Goal: Task Accomplishment & Management: Manage account settings

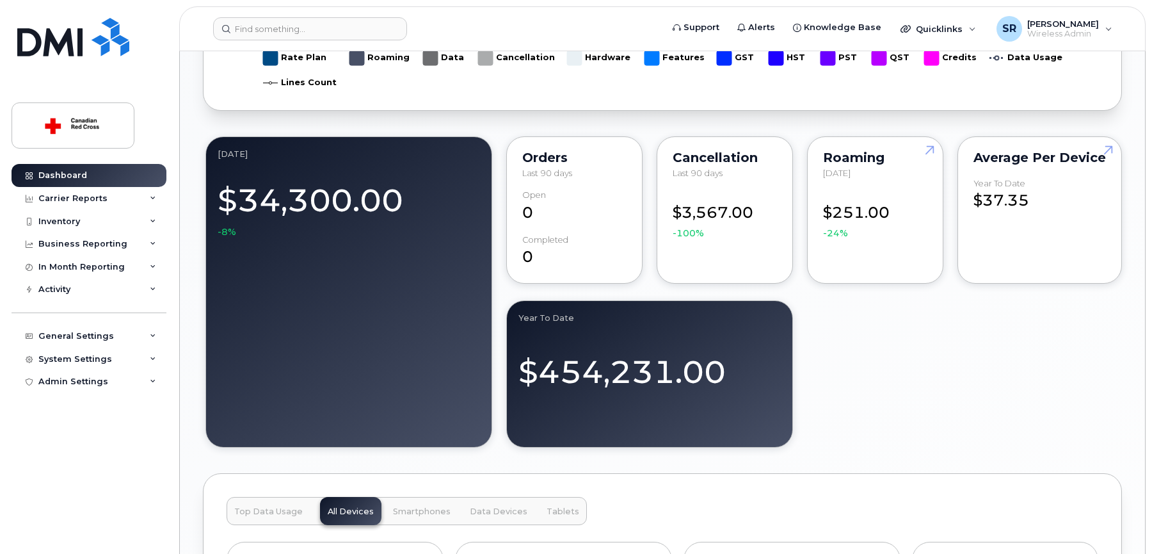
scroll to position [1088, 0]
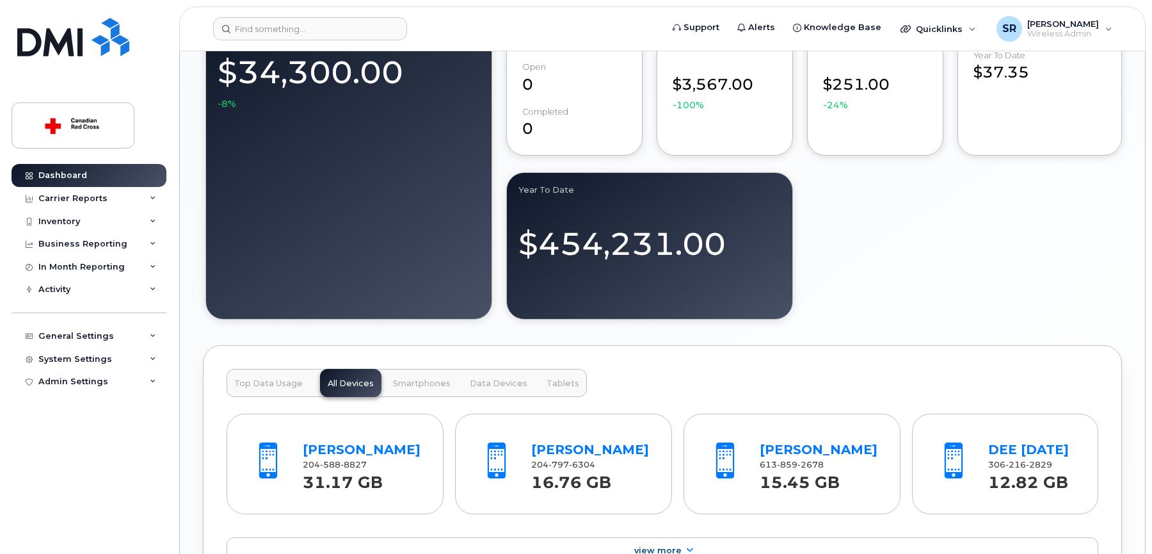
click at [959, 324] on div "September 2025 Billing Cycle Process Waiting for Bill Files details Approvals M…" at bounding box center [662, 66] width 919 height 1941
click at [75, 289] on div "Activity" at bounding box center [89, 289] width 155 height 23
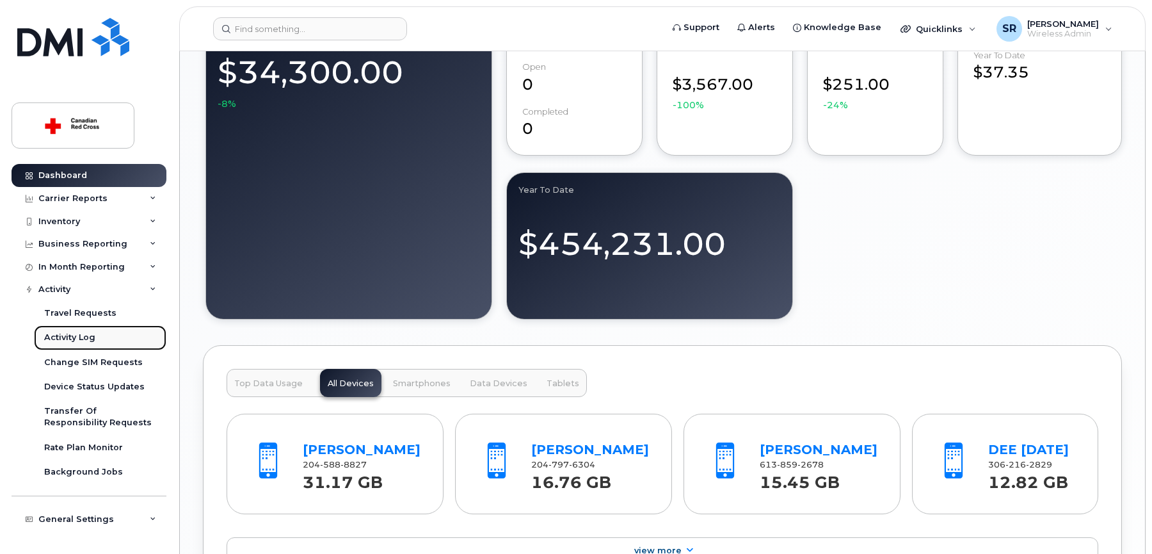
click at [97, 340] on link "Activity Log" at bounding box center [100, 337] width 132 height 24
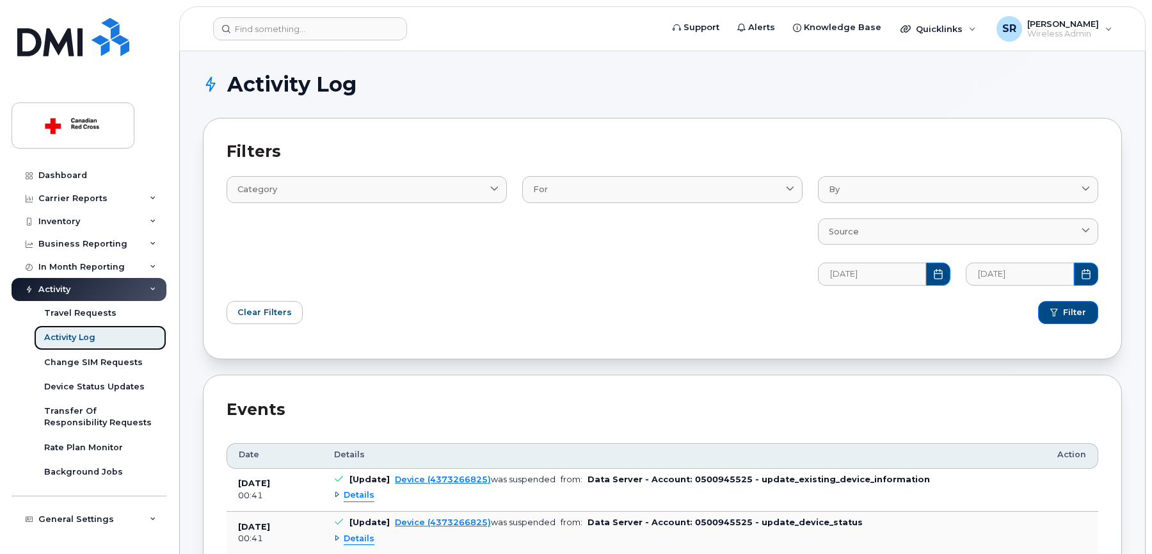
scroll to position [192, 0]
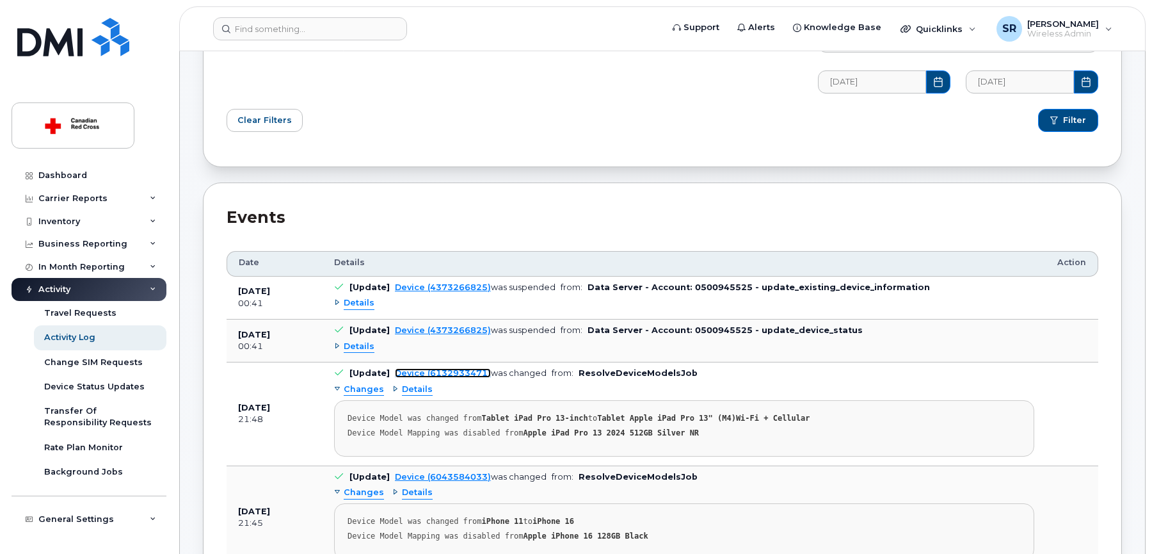
click at [445, 372] on link "Device (6132933471)" at bounding box center [443, 373] width 96 height 10
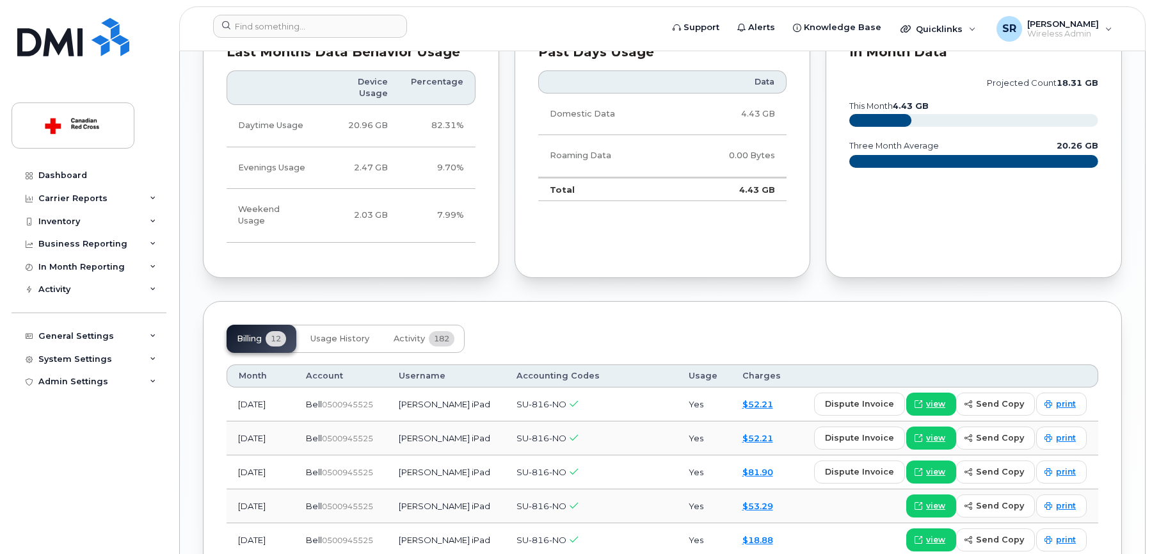
scroll to position [1090, 0]
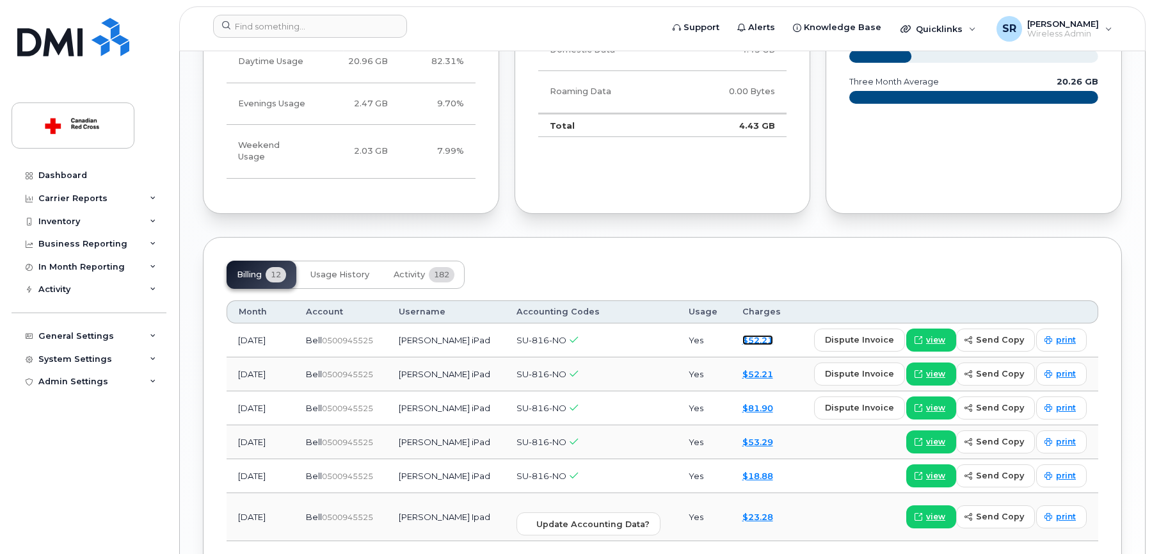
click at [753, 335] on link "$52.21" at bounding box center [757, 340] width 31 height 10
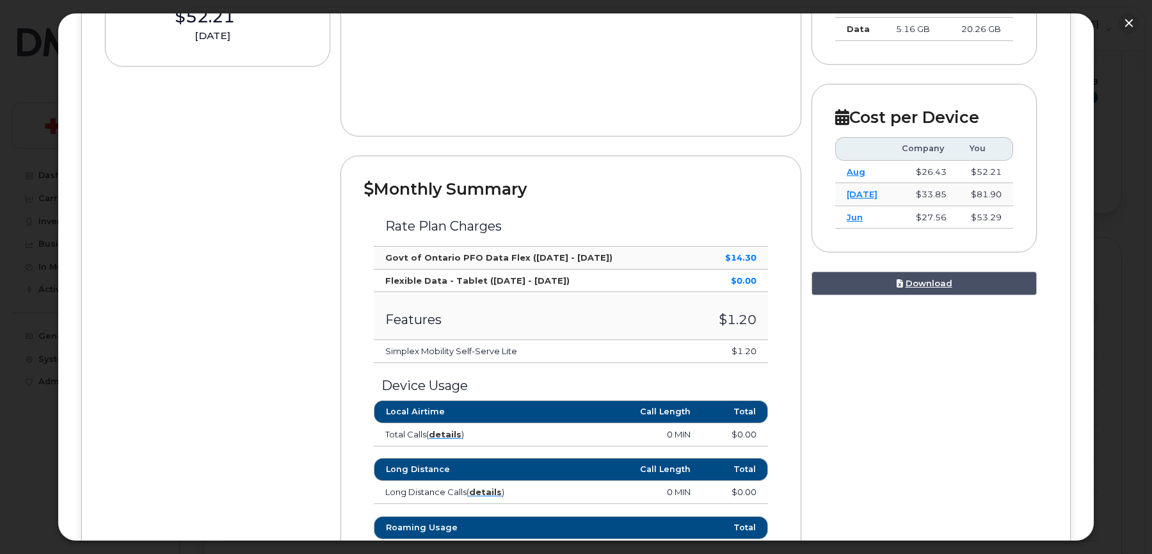
scroll to position [64, 0]
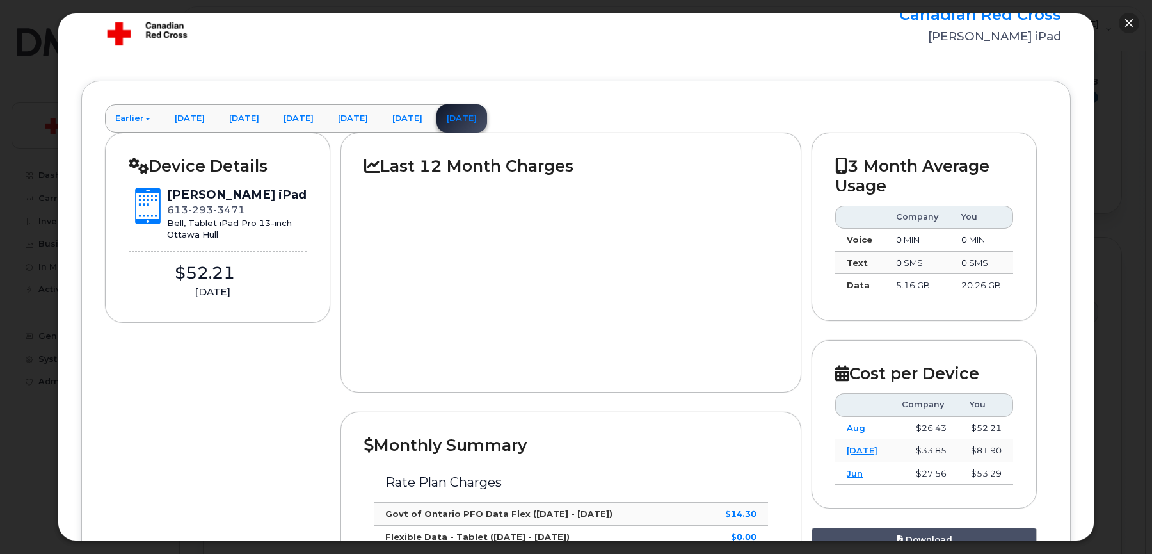
click at [1131, 23] on button "button" at bounding box center [1129, 23] width 20 height 20
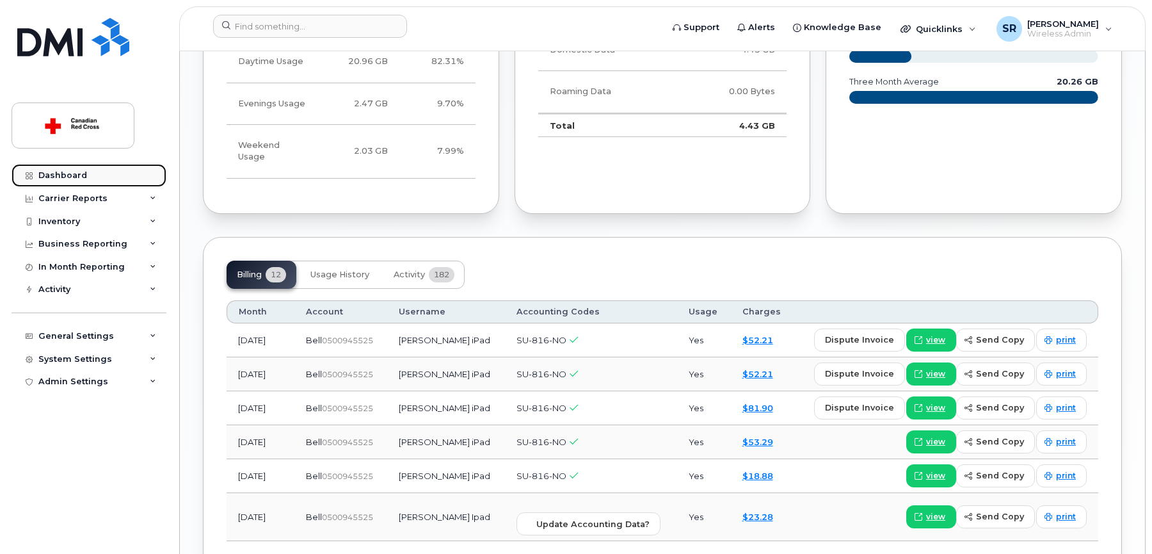
click at [105, 171] on link "Dashboard" at bounding box center [89, 175] width 155 height 23
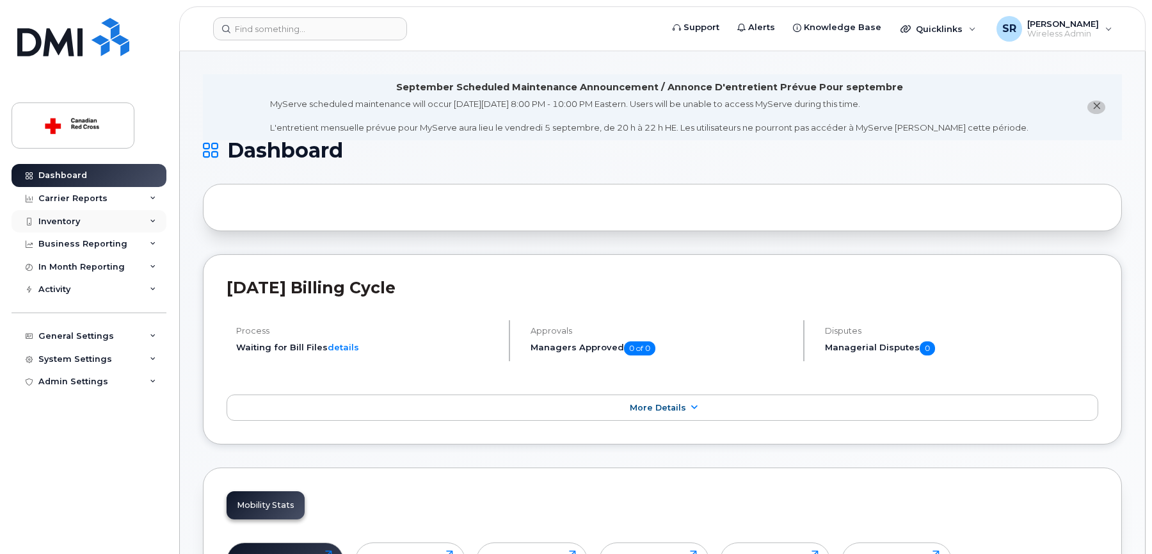
click at [153, 222] on icon at bounding box center [153, 221] width 6 height 6
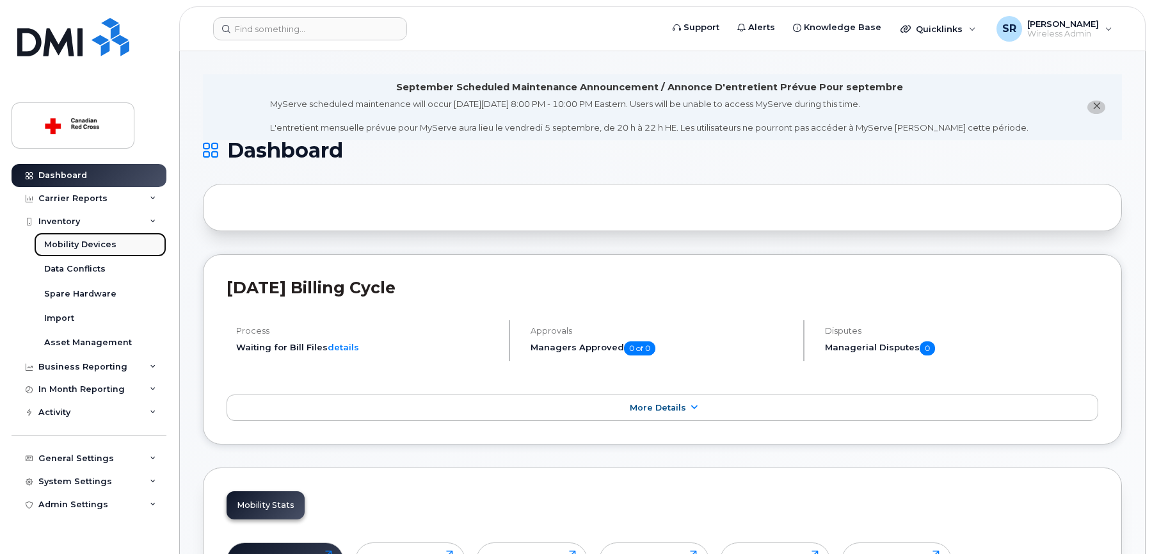
click at [76, 245] on div "Mobility Devices" at bounding box center [80, 245] width 72 height 12
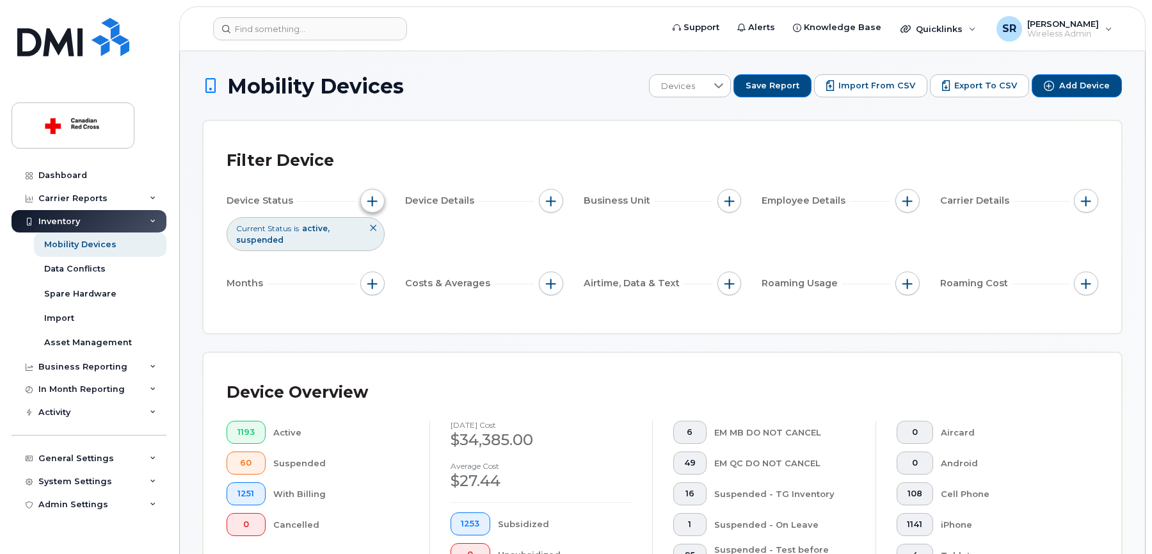
click at [378, 204] on button "button" at bounding box center [372, 201] width 24 height 24
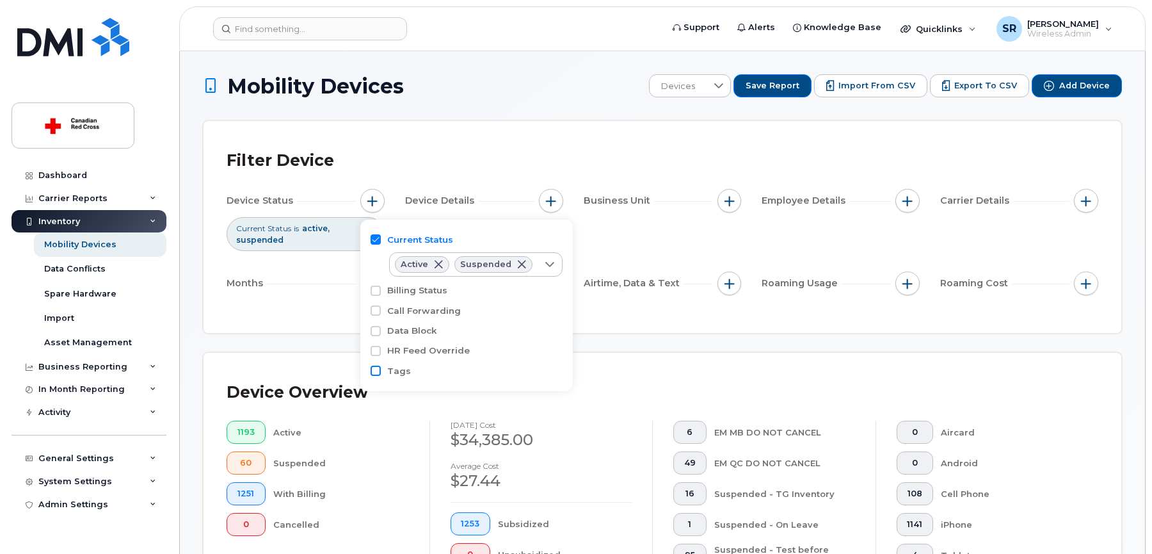
click at [375, 371] on input "Tags" at bounding box center [376, 370] width 10 height 10
checkbox input "true"
click at [461, 401] on div "empty" at bounding box center [464, 395] width 148 height 22
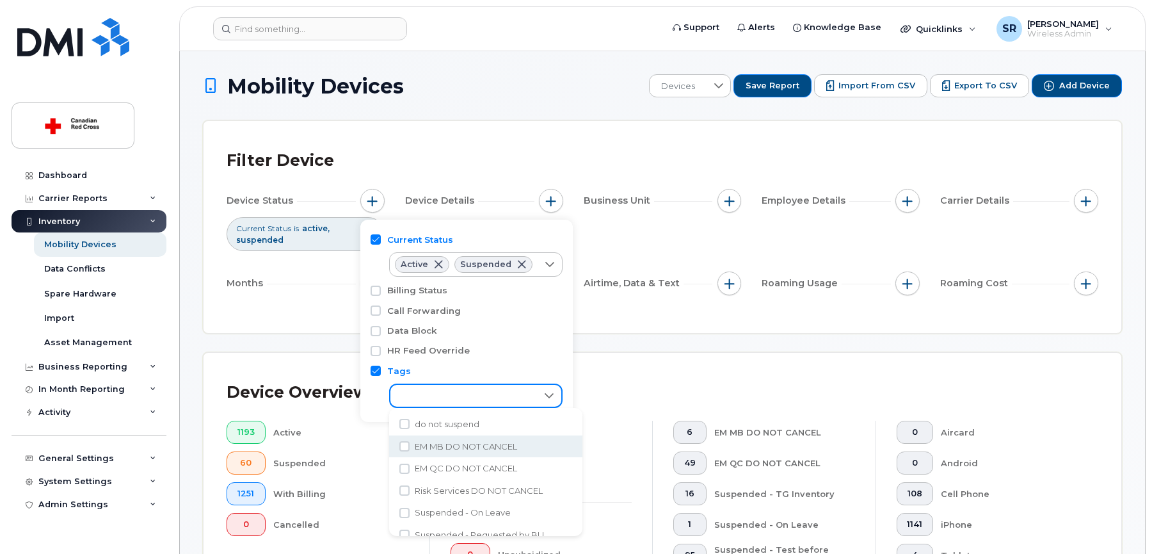
scroll to position [60, 0]
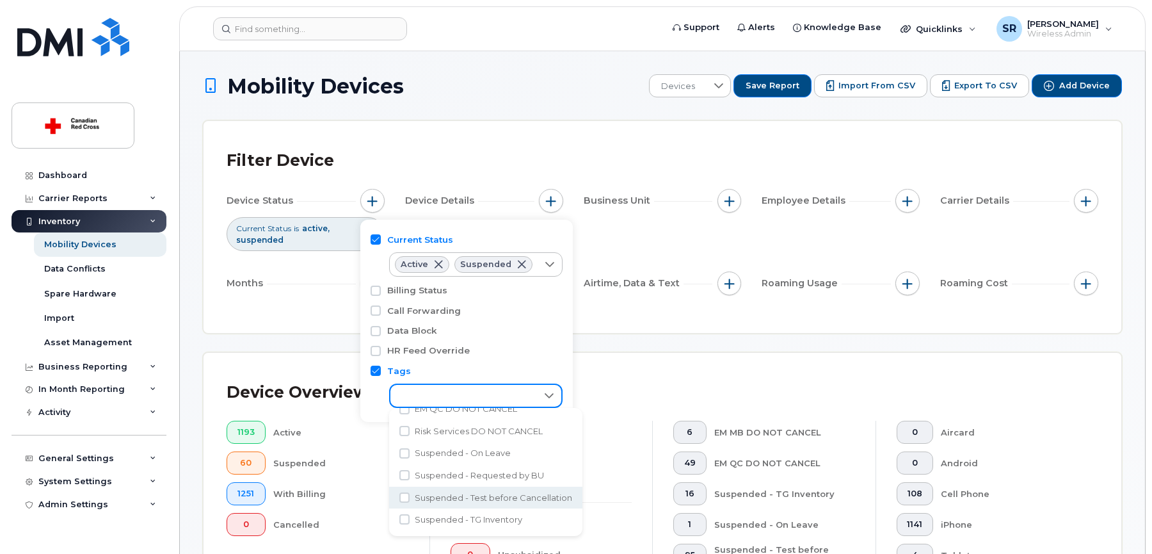
click at [461, 496] on span "Suspended - Test before Cancellation" at bounding box center [493, 497] width 157 height 12
checkbox input "true"
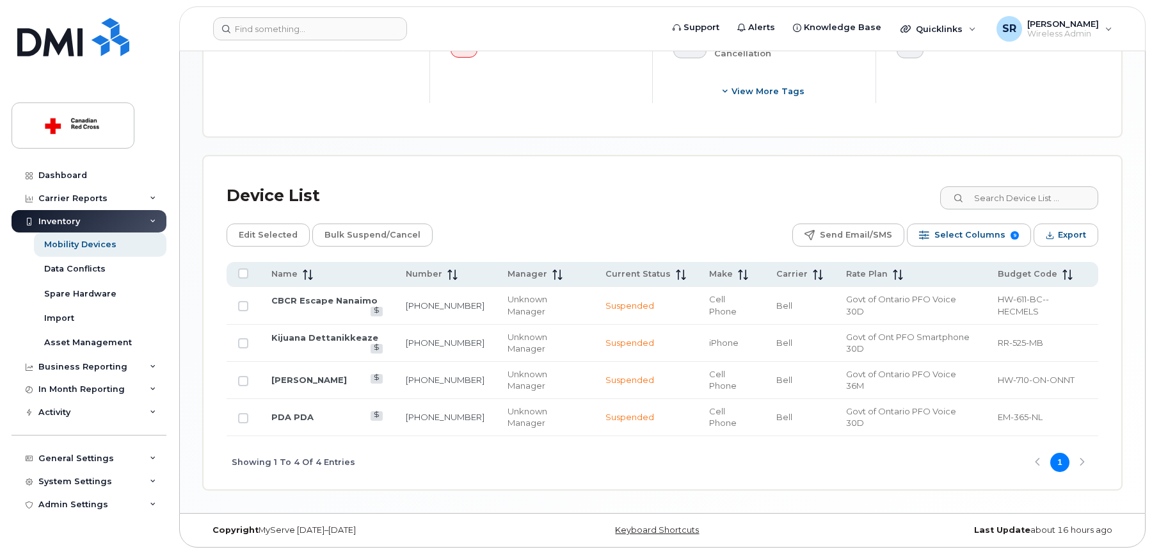
scroll to position [498, 0]
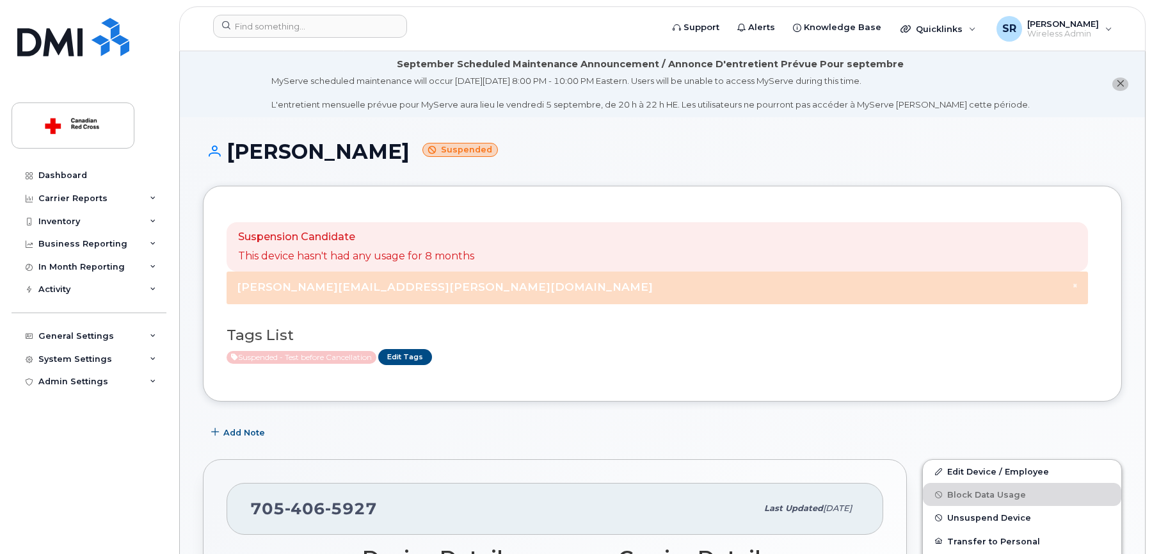
scroll to position [128, 0]
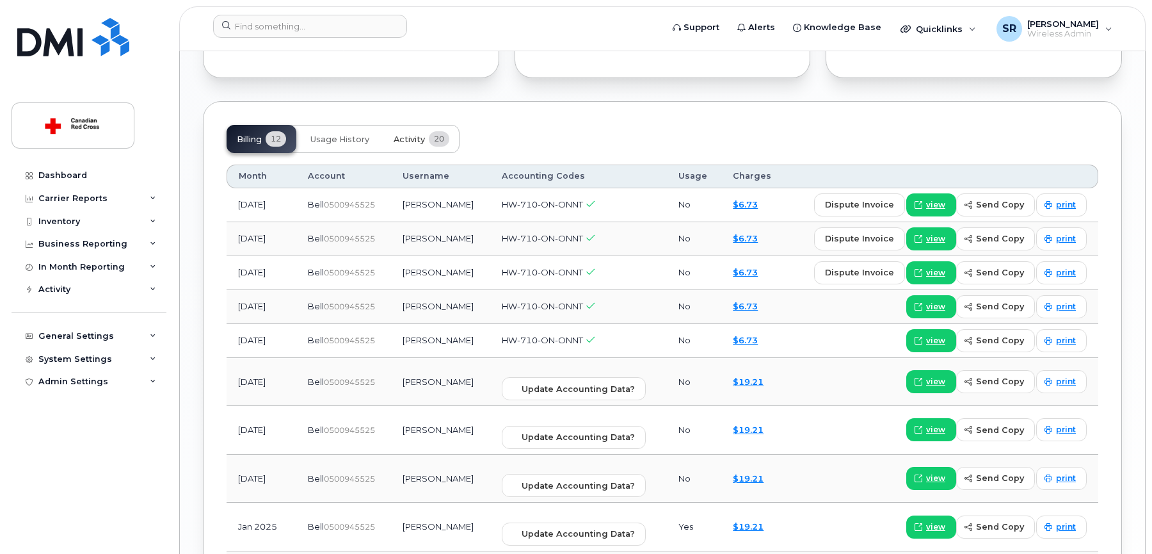
click at [417, 134] on span "Activity" at bounding box center [409, 139] width 31 height 10
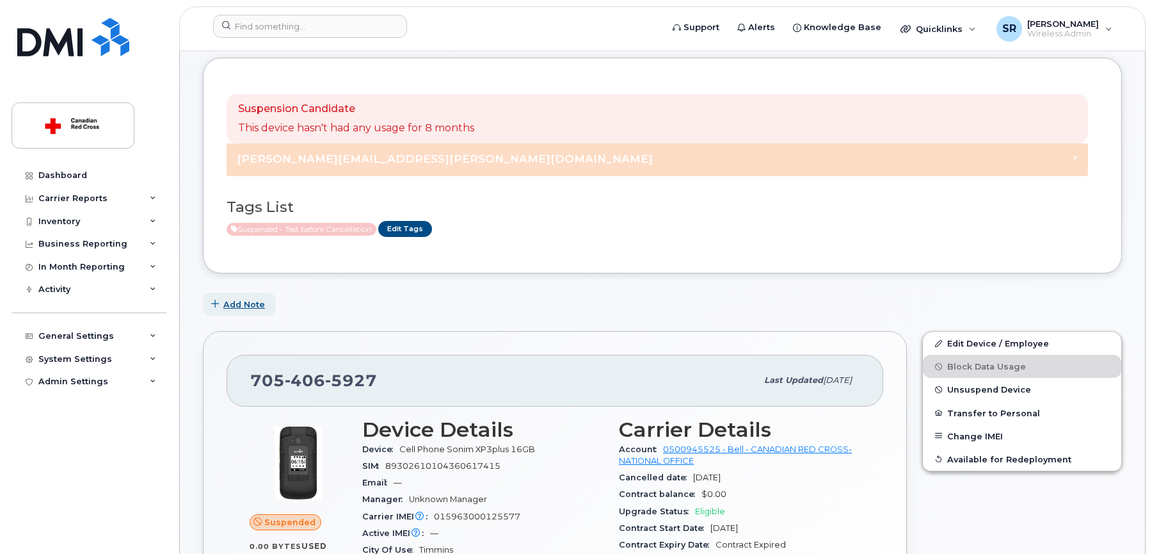
click at [234, 301] on span "Add Note" at bounding box center [244, 304] width 42 height 12
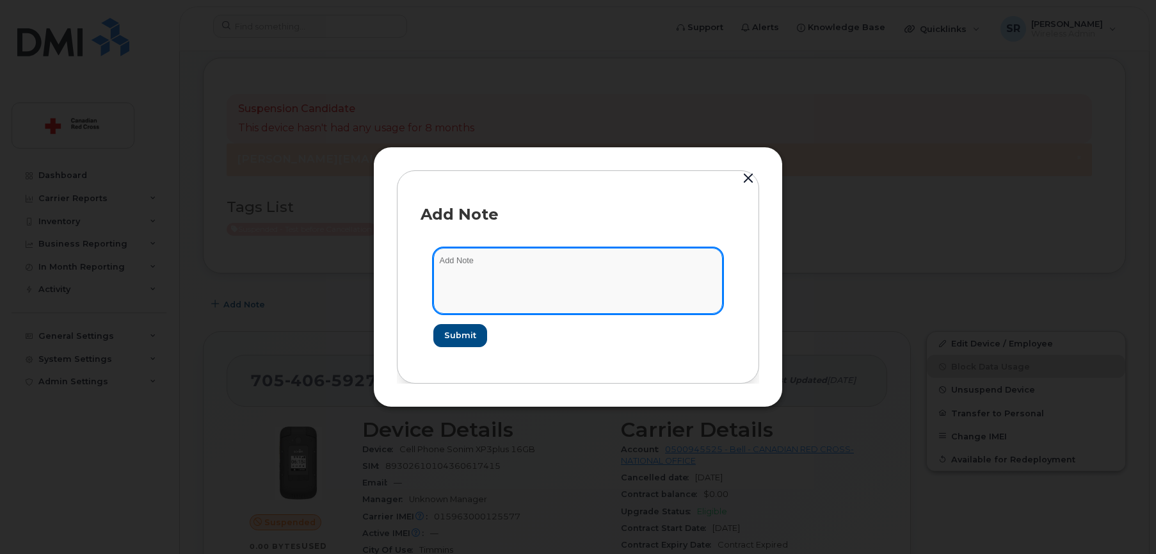
click at [558, 268] on textarea at bounding box center [577, 280] width 289 height 65
paste textarea "Suspended pending cancellation."
type textarea "Suspended pending cancellation."
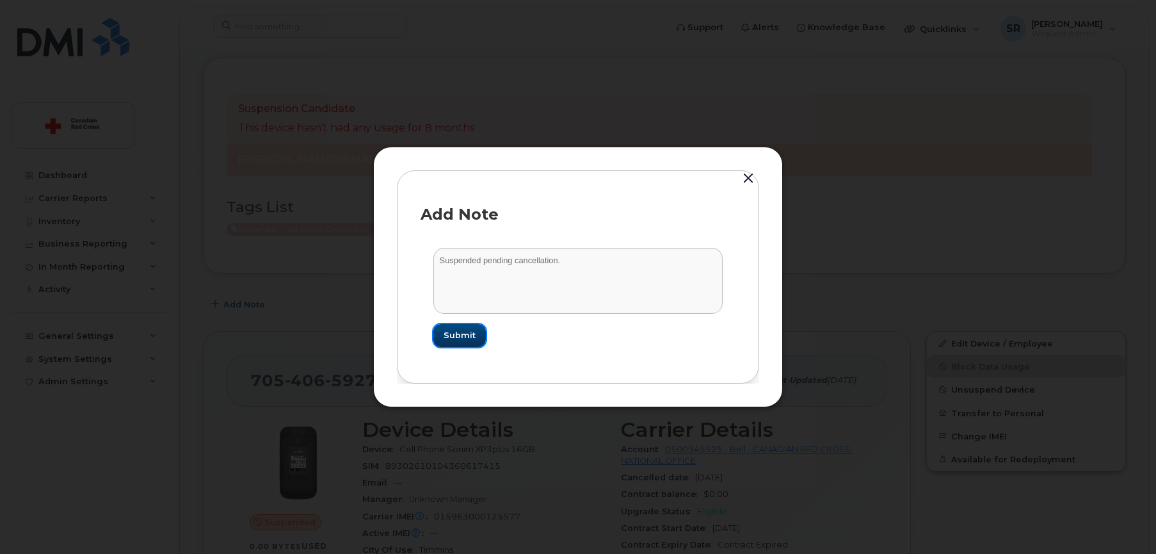
click at [475, 337] on button "Submit" at bounding box center [459, 335] width 52 height 23
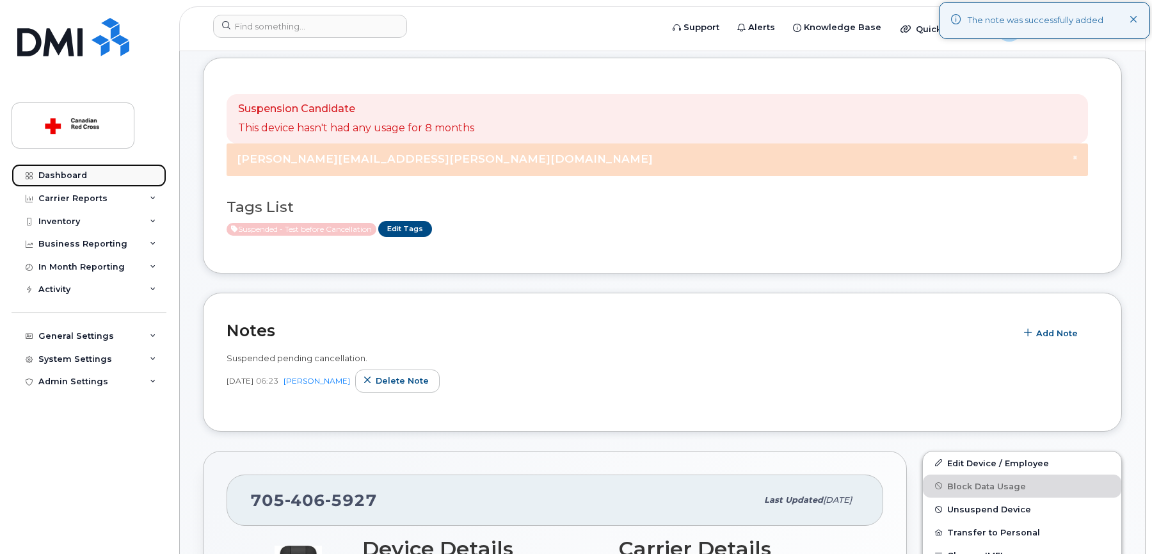
click at [52, 168] on link "Dashboard" at bounding box center [89, 175] width 155 height 23
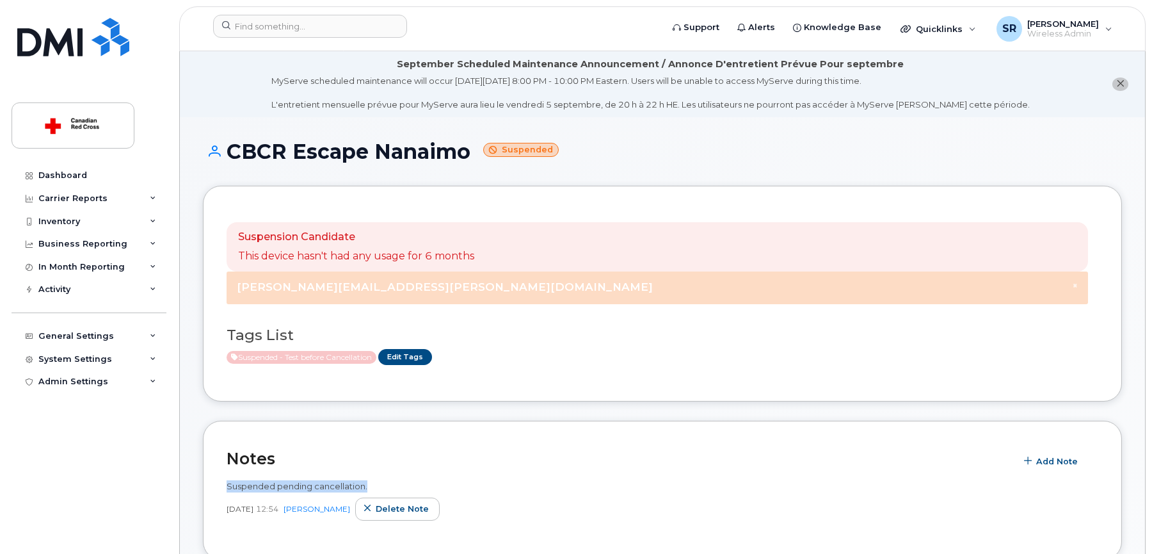
drag, startPoint x: 376, startPoint y: 489, endPoint x: 220, endPoint y: 487, distance: 156.8
click at [220, 487] on div "Notes Add Note Suspended pending cancellation. [DATE] 12:54 [PERSON_NAME] Delet…" at bounding box center [662, 489] width 919 height 139
